Goal: Transaction & Acquisition: Purchase product/service

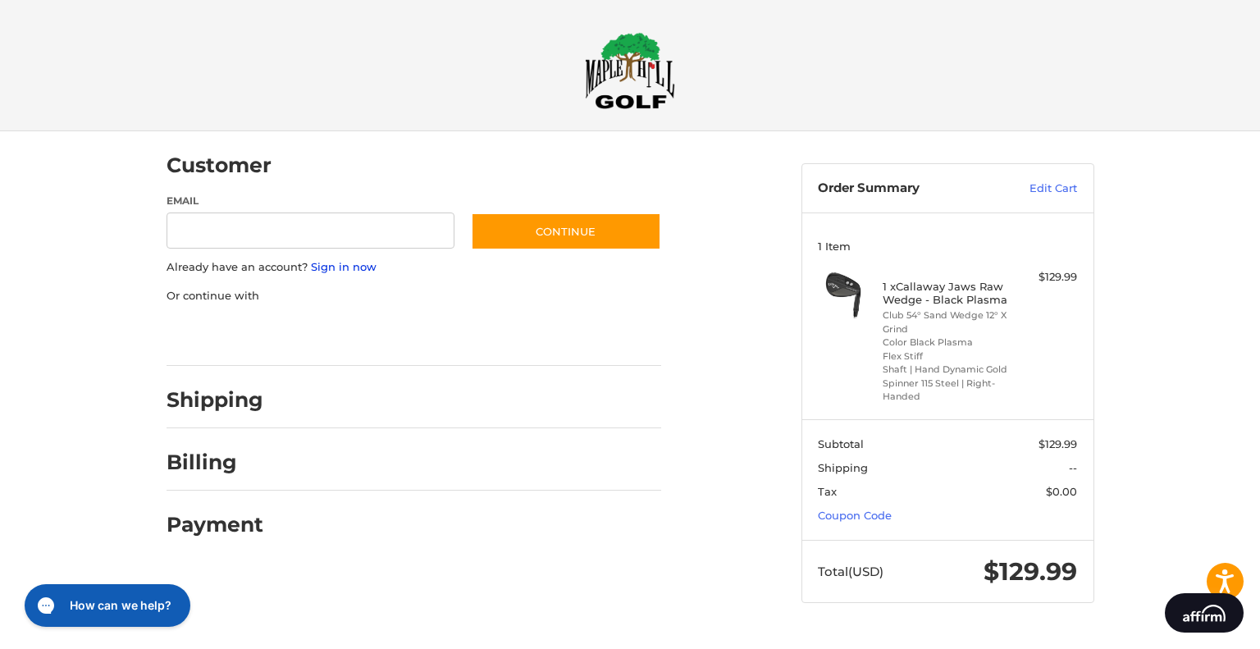
click at [325, 268] on link "Sign in now" at bounding box center [344, 266] width 66 height 13
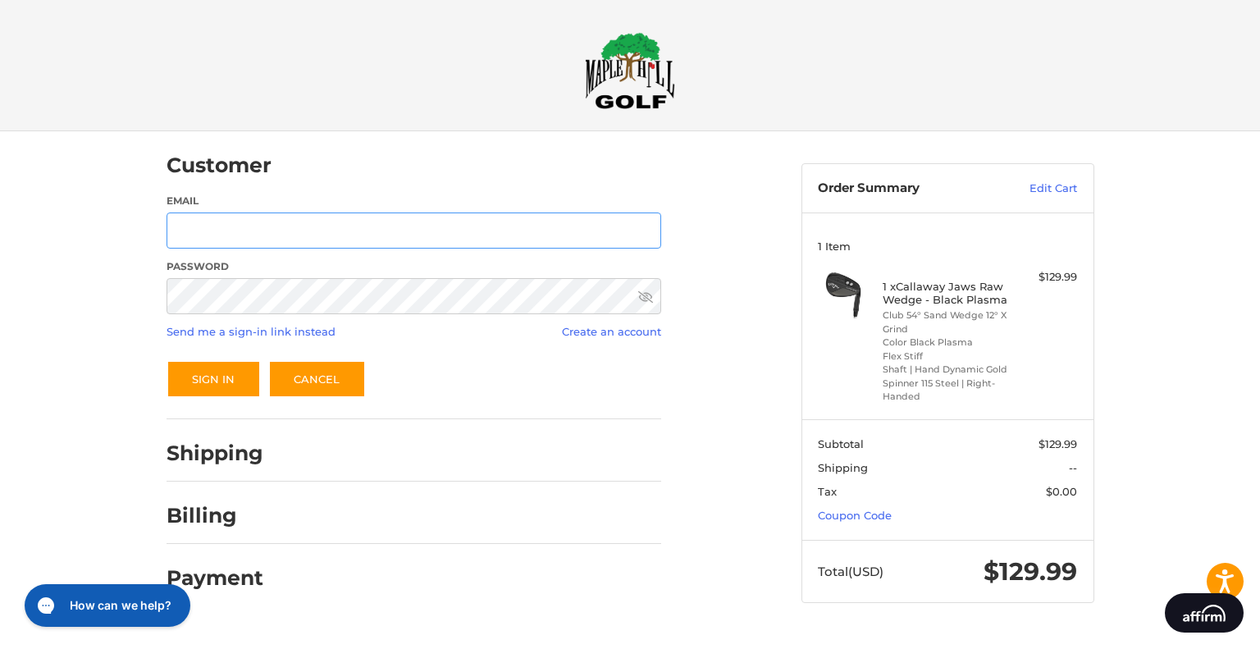
click at [220, 232] on input "Email" at bounding box center [414, 230] width 495 height 37
type input "**********"
click at [167, 360] on button "Sign In" at bounding box center [214, 379] width 94 height 38
